Goal: Task Accomplishment & Management: Manage account settings

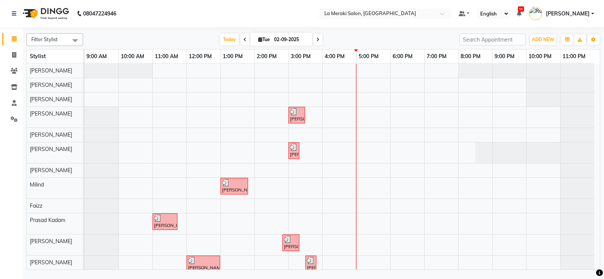
click at [332, 152] on div "[PERSON_NAME], TK03, 03:00 PM-03:30 PM, [MEDICAL_DATA] Massage with Olive Oil (…" at bounding box center [342, 170] width 515 height 212
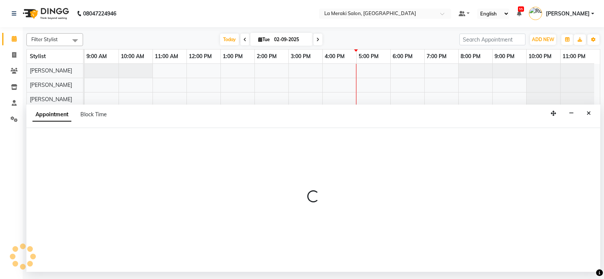
select select "25961"
select select "960"
select select "tentative"
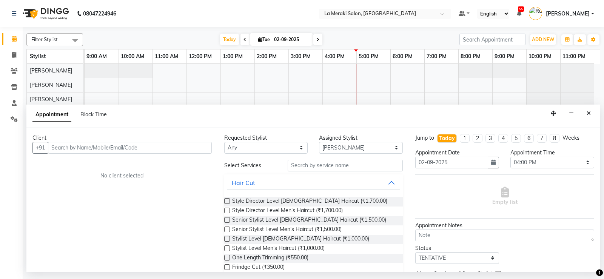
click at [188, 151] on input "text" at bounding box center [130, 148] width 164 height 12
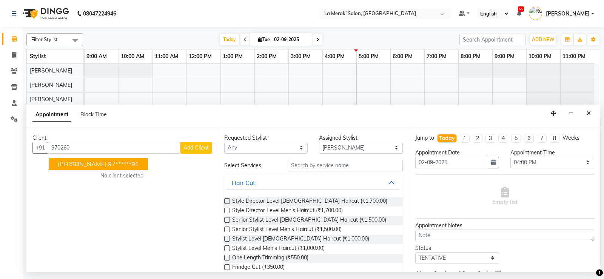
click at [95, 158] on button "[PERSON_NAME] 97******91" at bounding box center [98, 164] width 99 height 12
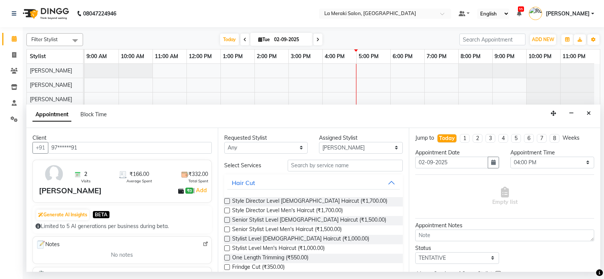
type input "97******91"
click at [323, 163] on input "text" at bounding box center [345, 166] width 115 height 12
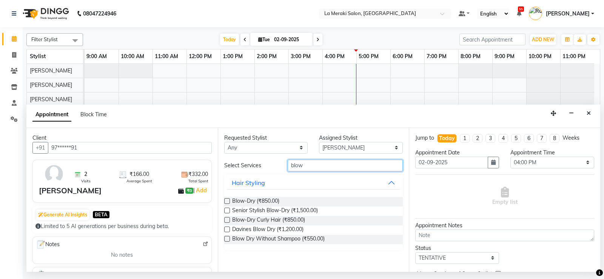
type input "blow"
click at [228, 200] on label at bounding box center [227, 201] width 6 height 6
click at [228, 200] on input "checkbox" at bounding box center [226, 201] width 5 height 5
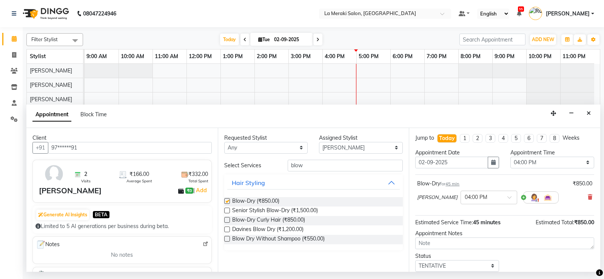
checkbox input "false"
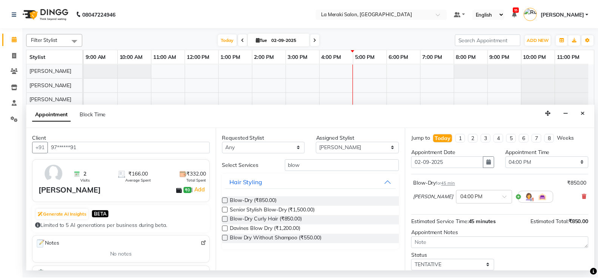
scroll to position [48, 0]
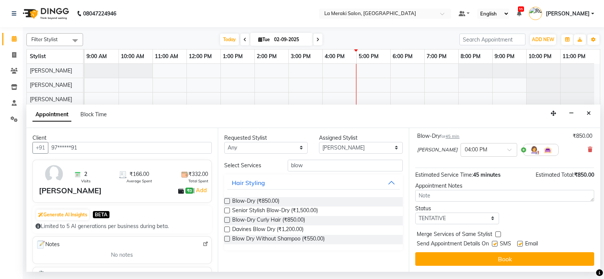
click at [497, 244] on label at bounding box center [495, 244] width 6 height 6
click at [497, 244] on input "checkbox" at bounding box center [494, 244] width 5 height 5
checkbox input "false"
click at [519, 242] on label at bounding box center [520, 244] width 6 height 6
click at [519, 242] on input "checkbox" at bounding box center [519, 244] width 5 height 5
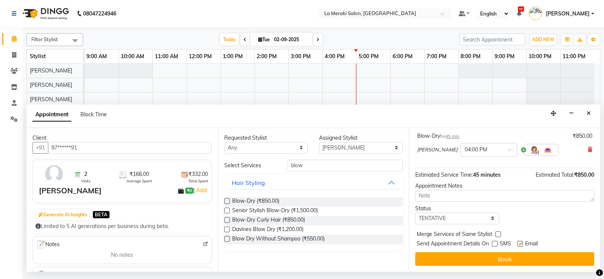
checkbox input "false"
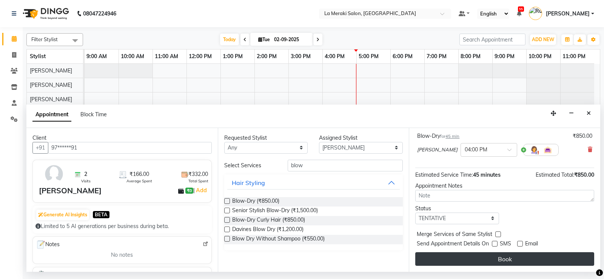
click at [514, 260] on button "Book" at bounding box center [504, 259] width 179 height 14
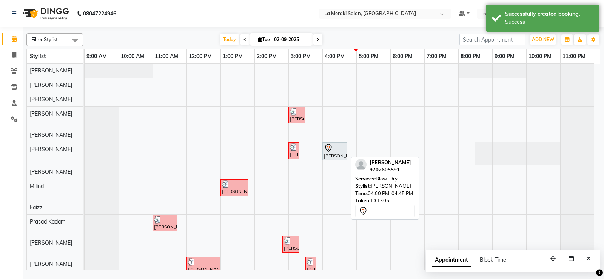
click at [343, 152] on div at bounding box center [335, 147] width 22 height 9
select select "7"
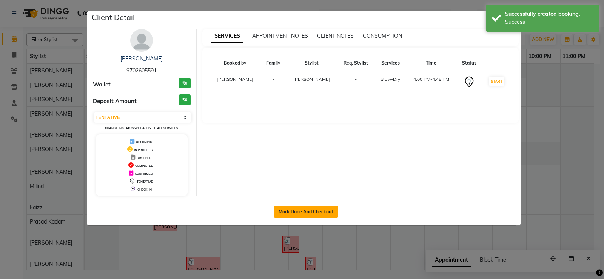
click at [311, 208] on button "Mark Done And Checkout" at bounding box center [306, 212] width 65 height 12
select select "service"
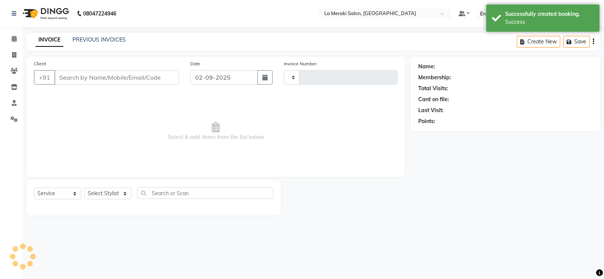
type input "2305"
select select "438"
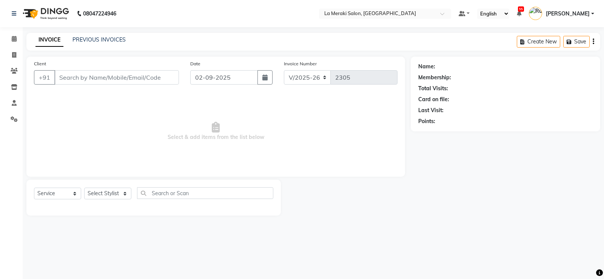
type input "97******91"
select select "25961"
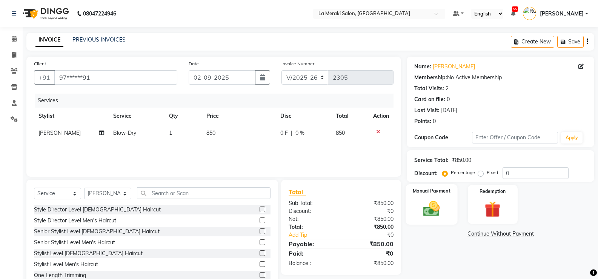
click at [434, 215] on img at bounding box center [431, 208] width 27 height 19
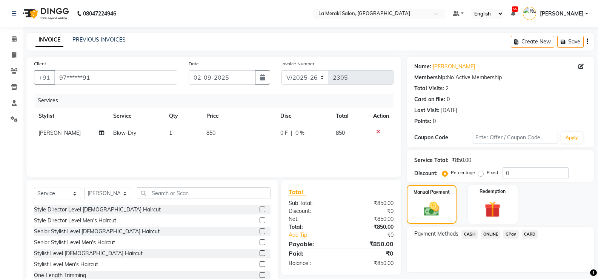
click at [533, 235] on span "CARD" at bounding box center [530, 234] width 16 height 9
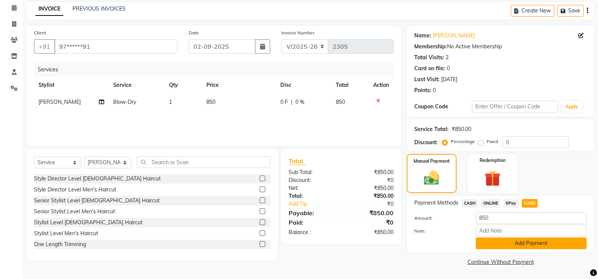
click at [526, 243] on button "Add Payment" at bounding box center [531, 243] width 111 height 12
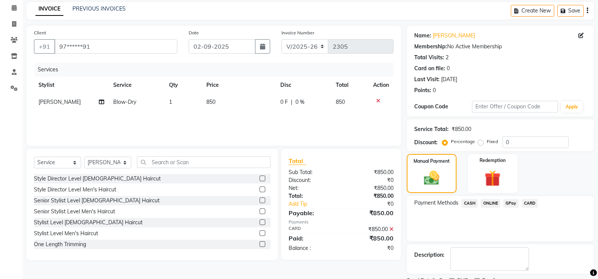
scroll to position [63, 0]
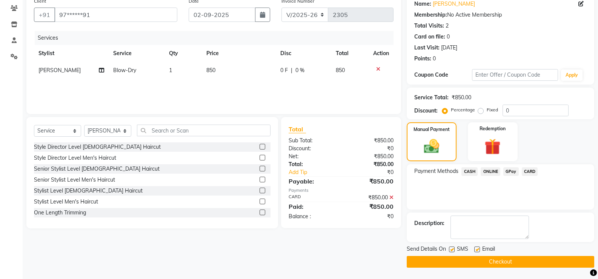
click at [452, 248] on label at bounding box center [452, 249] width 6 height 6
click at [452, 248] on input "checkbox" at bounding box center [451, 249] width 5 height 5
checkbox input "false"
drag, startPoint x: 478, startPoint y: 247, endPoint x: 478, endPoint y: 252, distance: 4.5
click at [478, 248] on label at bounding box center [477, 249] width 6 height 6
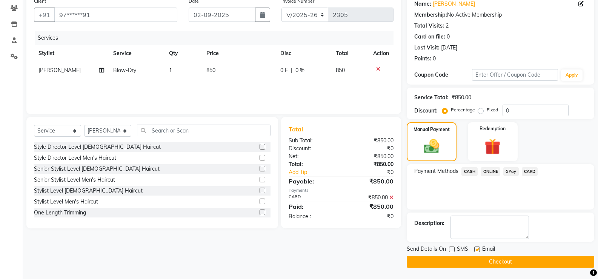
click at [478, 248] on input "checkbox" at bounding box center [476, 249] width 5 height 5
checkbox input "false"
click at [391, 195] on icon at bounding box center [391, 197] width 4 height 5
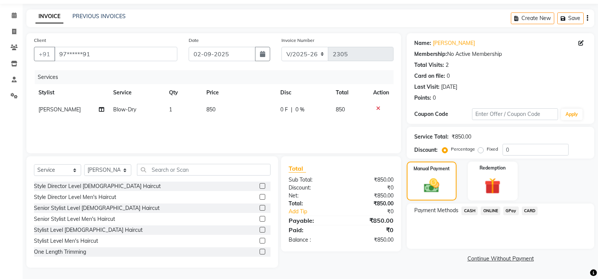
click at [486, 258] on link "Continue Without Payment" at bounding box center [500, 259] width 185 height 8
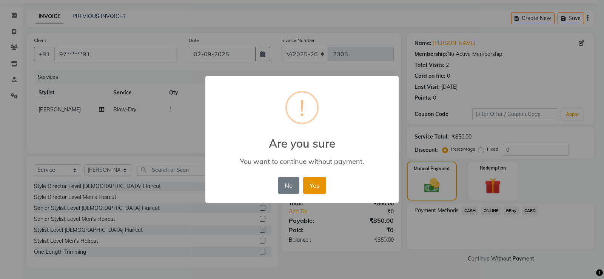
click at [308, 182] on button "Yes" at bounding box center [314, 185] width 23 height 17
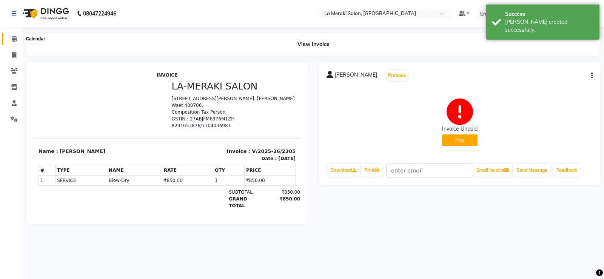
click at [18, 40] on span at bounding box center [14, 39] width 13 height 9
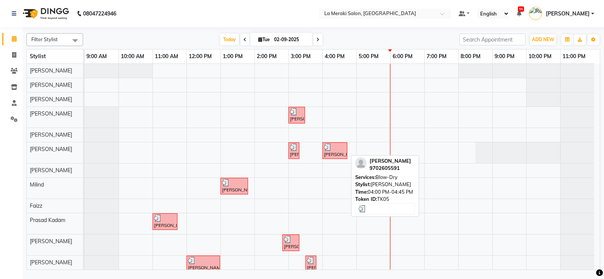
click at [335, 154] on div "[PERSON_NAME], TK05, 04:00 PM-04:45 PM, Blow-Dry" at bounding box center [334, 150] width 23 height 14
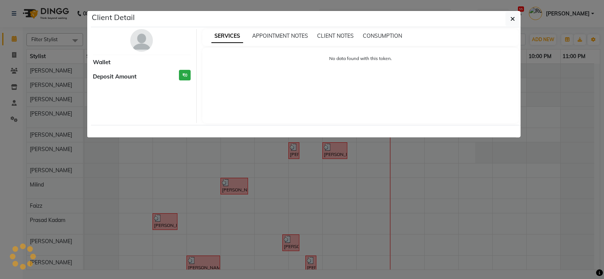
select select "3"
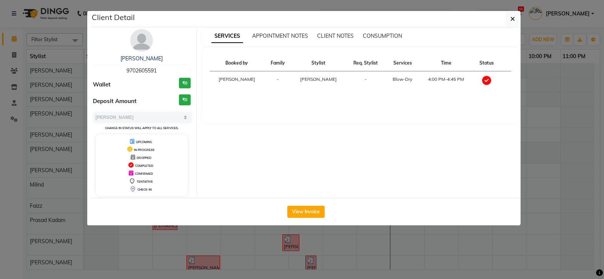
click at [313, 212] on button "View Invoice" at bounding box center [305, 212] width 37 height 12
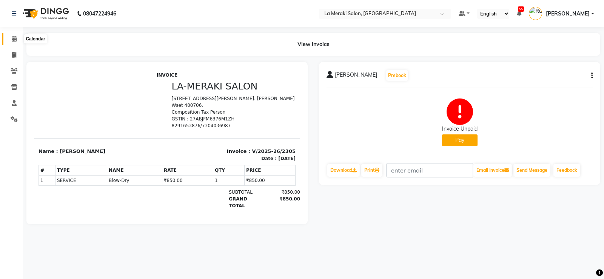
click at [12, 35] on span at bounding box center [14, 39] width 13 height 9
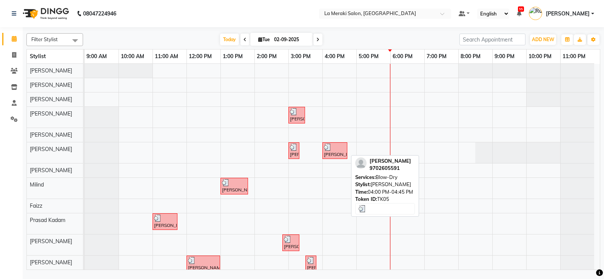
click at [341, 147] on div at bounding box center [335, 147] width 22 height 8
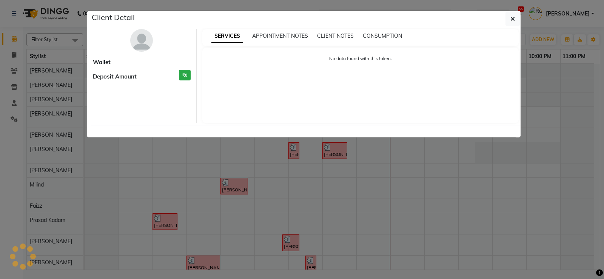
select select "3"
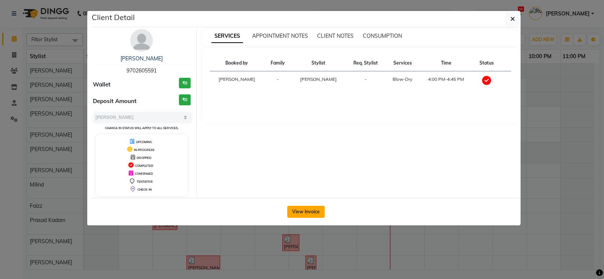
click at [313, 216] on button "View Invoice" at bounding box center [305, 212] width 37 height 12
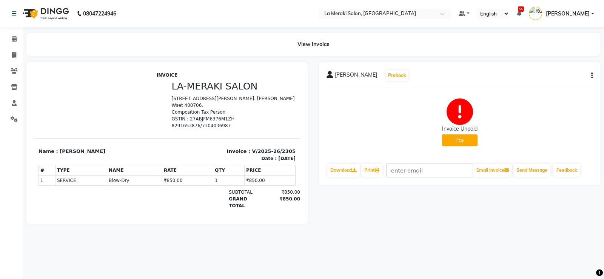
click at [446, 136] on button "Pay" at bounding box center [459, 140] width 35 height 12
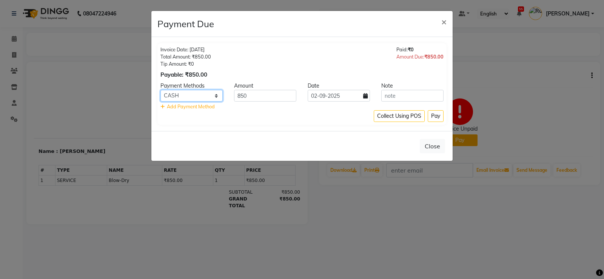
click at [176, 100] on select "CASH ONLINE GPay CARD" at bounding box center [191, 96] width 62 height 12
select select "2"
click at [160, 90] on select "CASH ONLINE GPay CARD" at bounding box center [191, 96] width 62 height 12
click at [440, 114] on button "Pay" at bounding box center [436, 116] width 16 height 12
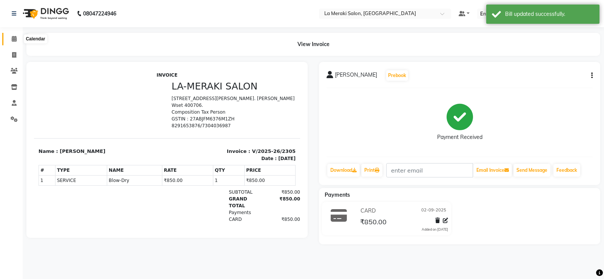
click at [14, 37] on icon at bounding box center [14, 39] width 5 height 6
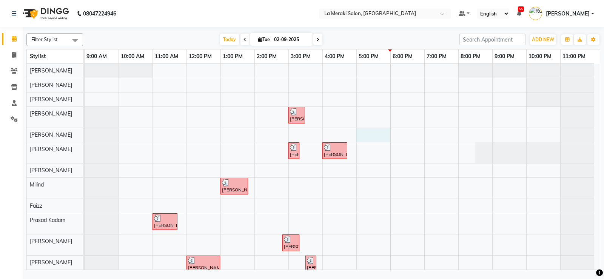
click at [366, 139] on div "[PERSON_NAME], TK03, 03:00 PM-03:30 PM, [MEDICAL_DATA] Massage with Olive Oil (…" at bounding box center [342, 170] width 515 height 212
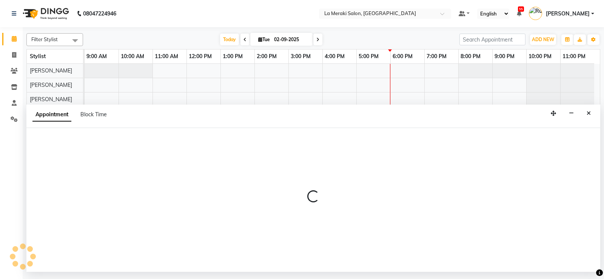
select select "24557"
select select "1020"
select select "tentative"
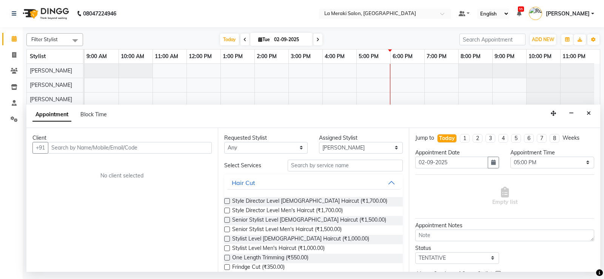
click at [117, 151] on input "text" at bounding box center [130, 148] width 164 height 12
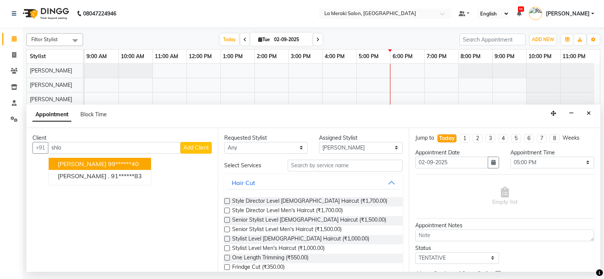
click at [118, 162] on ngb-highlight "99******40" at bounding box center [123, 164] width 31 height 8
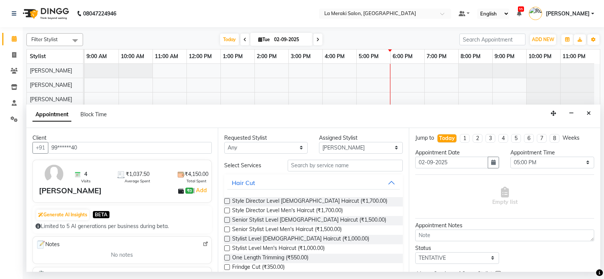
click at [111, 149] on input "99******40" at bounding box center [130, 148] width 164 height 12
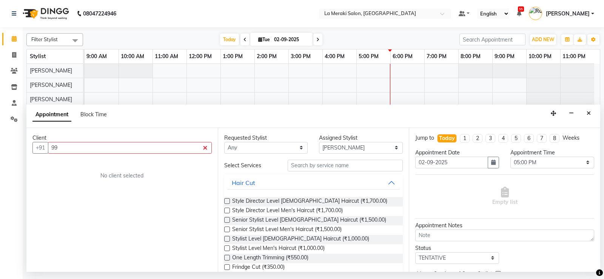
type input "9"
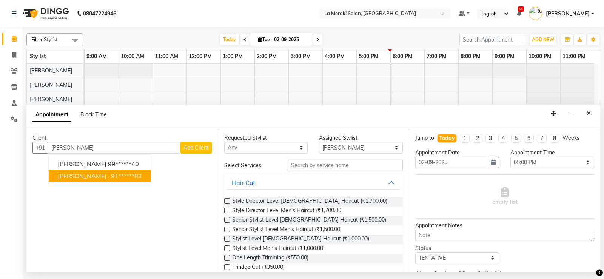
click at [111, 178] on ngb-highlight "91******83" at bounding box center [126, 176] width 31 height 8
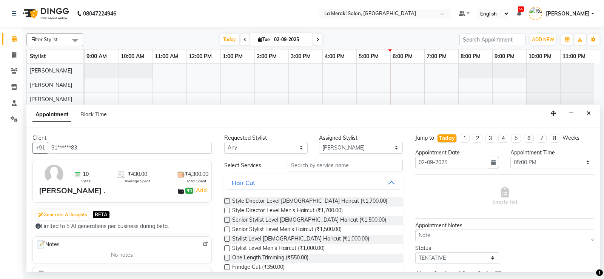
scroll to position [75, 0]
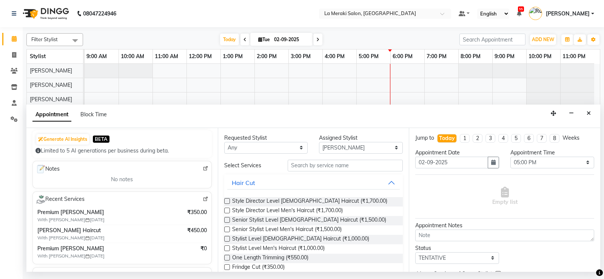
type input "91******83"
click at [319, 167] on input "text" at bounding box center [345, 166] width 115 height 12
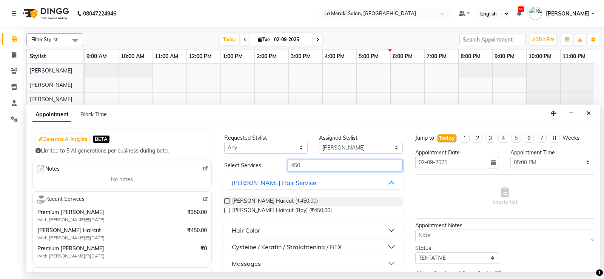
type input "450"
click at [227, 200] on label at bounding box center [227, 201] width 6 height 6
click at [227, 200] on input "checkbox" at bounding box center [226, 201] width 5 height 5
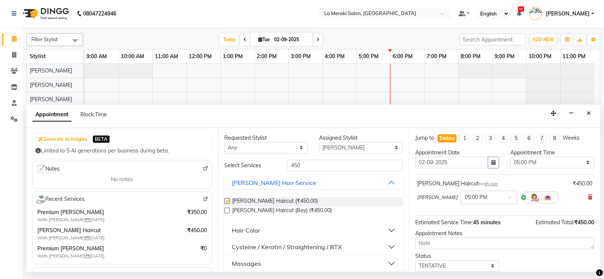
checkbox input "false"
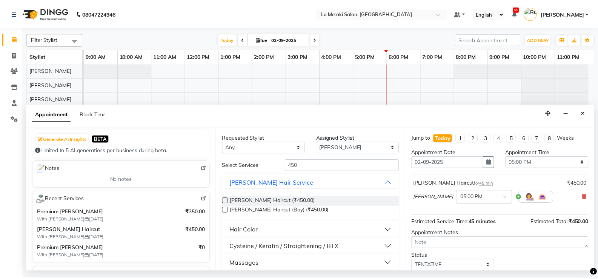
scroll to position [48, 0]
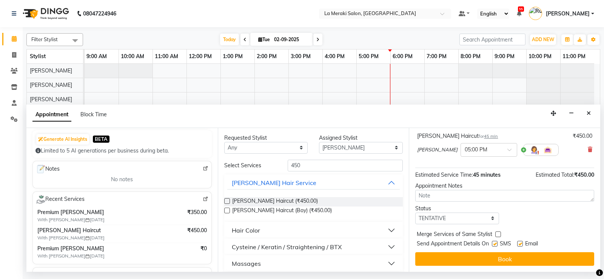
drag, startPoint x: 493, startPoint y: 242, endPoint x: 498, endPoint y: 243, distance: 5.0
click at [494, 242] on label at bounding box center [495, 244] width 6 height 6
click at [494, 242] on input "checkbox" at bounding box center [494, 244] width 5 height 5
checkbox input "false"
click at [521, 245] on label at bounding box center [520, 244] width 6 height 6
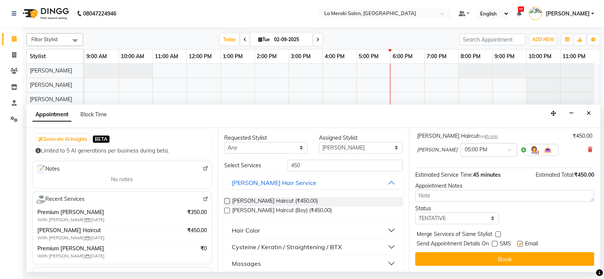
click at [521, 245] on input "checkbox" at bounding box center [519, 244] width 5 height 5
checkbox input "false"
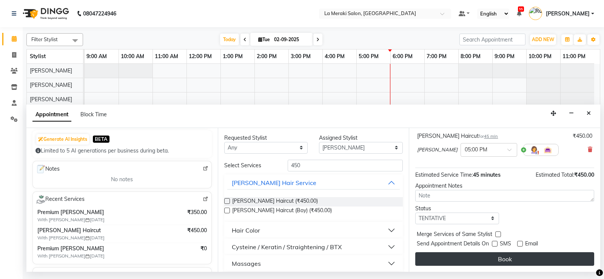
click at [506, 259] on button "Book" at bounding box center [504, 259] width 179 height 14
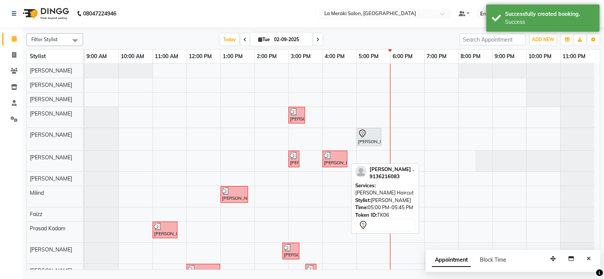
click at [372, 135] on div at bounding box center [369, 133] width 22 height 9
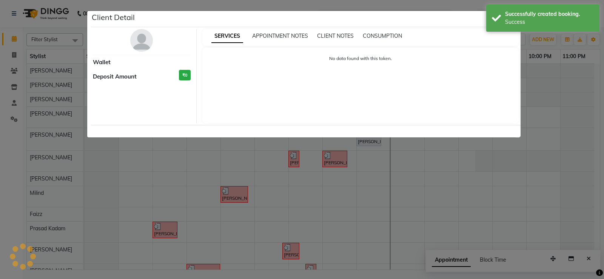
select select "7"
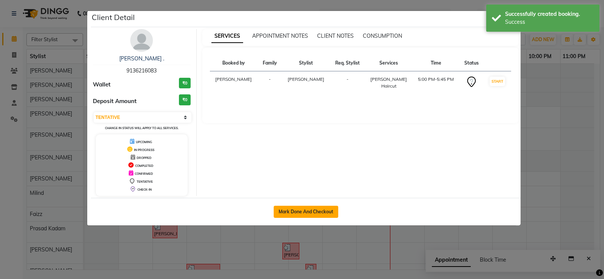
click at [312, 216] on button "Mark Done And Checkout" at bounding box center [306, 212] width 65 height 12
select select "438"
select select "service"
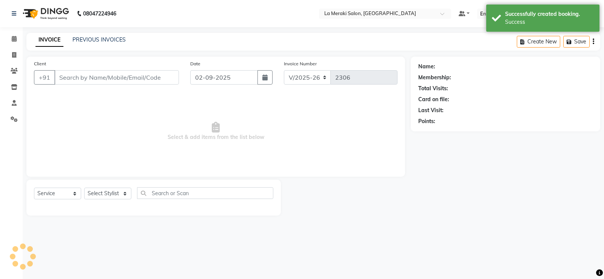
type input "91******83"
select select "24557"
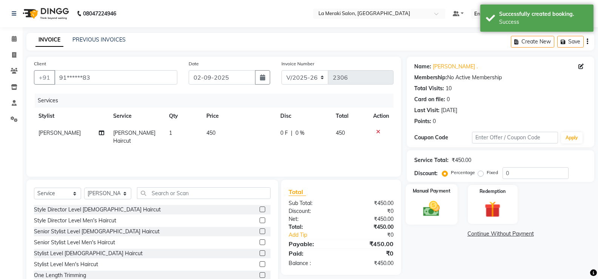
click at [424, 212] on img at bounding box center [431, 208] width 27 height 19
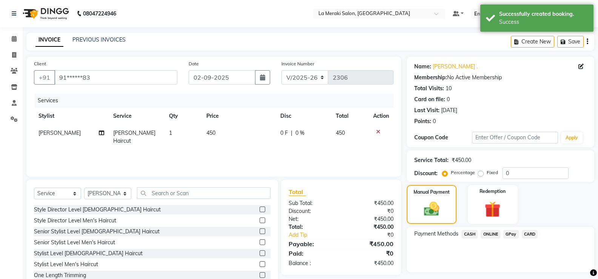
click at [525, 231] on span "CARD" at bounding box center [530, 234] width 16 height 9
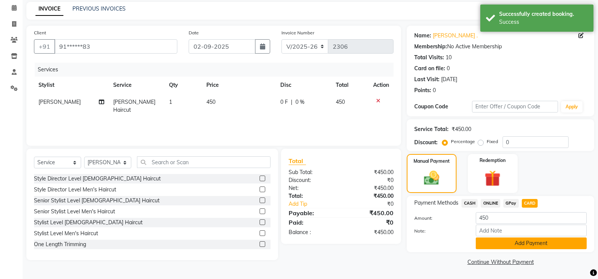
click at [524, 238] on button "Add Payment" at bounding box center [531, 243] width 111 height 12
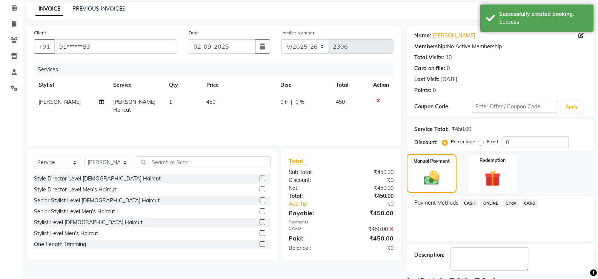
scroll to position [63, 0]
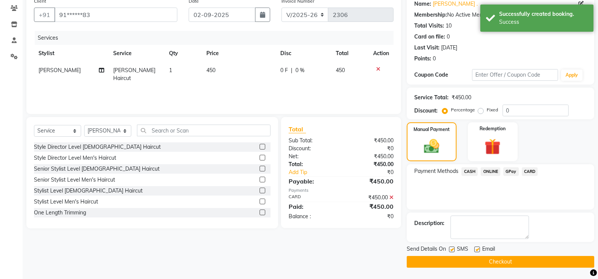
click at [452, 249] on label at bounding box center [452, 249] width 6 height 6
click at [452, 249] on input "checkbox" at bounding box center [451, 249] width 5 height 5
checkbox input "false"
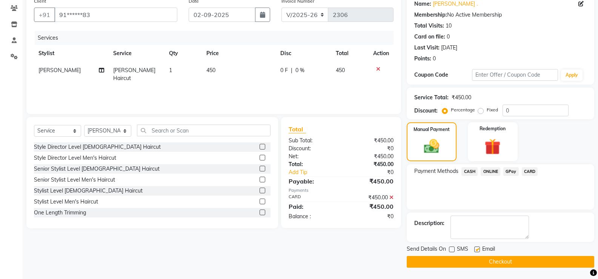
click at [475, 249] on label at bounding box center [477, 249] width 6 height 6
click at [475, 249] on input "checkbox" at bounding box center [476, 249] width 5 height 5
checkbox input "false"
click at [479, 263] on button "Checkout" at bounding box center [501, 262] width 188 height 12
